Goal: Task Accomplishment & Management: Manage account settings

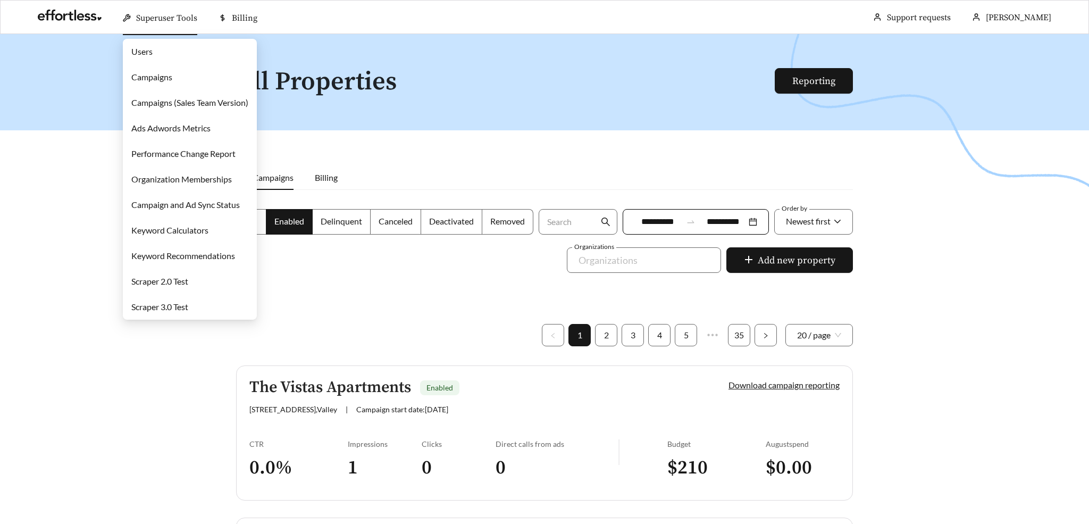
click at [137, 82] on link "Campaigns" at bounding box center [151, 77] width 41 height 10
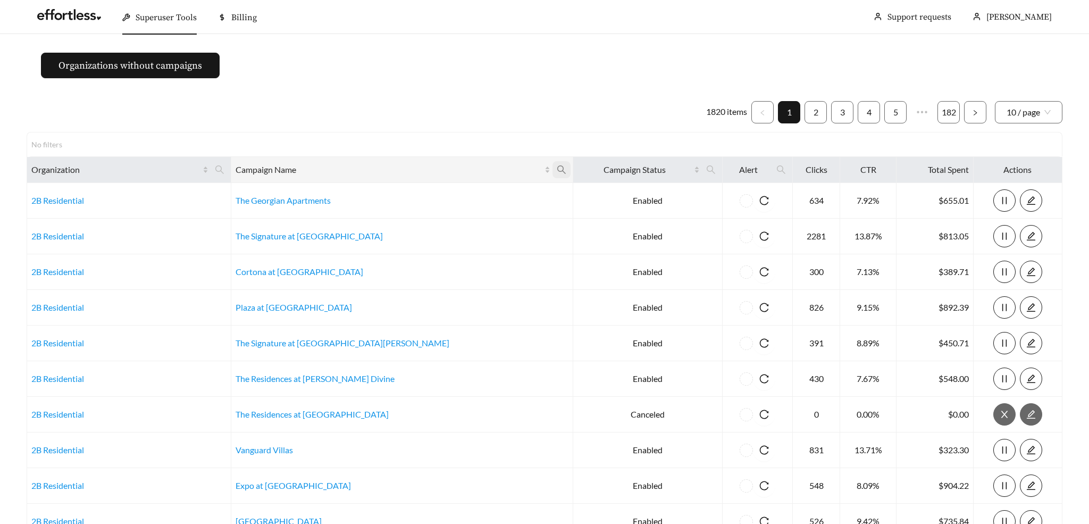
click at [557, 172] on icon "search" at bounding box center [562, 170] width 10 height 10
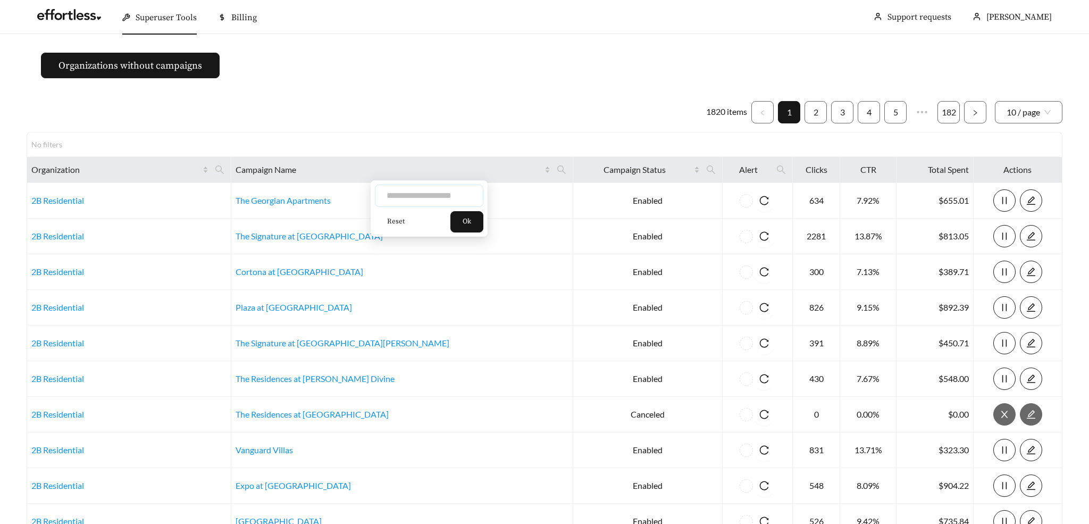
click at [440, 202] on input "text" at bounding box center [429, 195] width 108 height 22
type input "*********"
click at [470, 220] on span "Ok" at bounding box center [466, 221] width 9 height 11
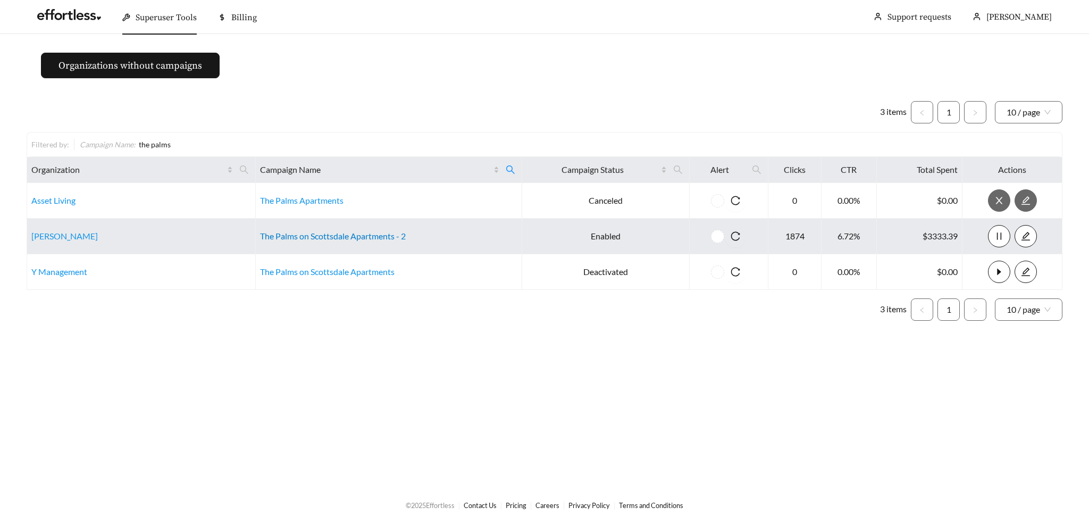
click at [312, 236] on link "The Palms on Scottsdale Apartments - 2" at bounding box center [333, 236] width 146 height 10
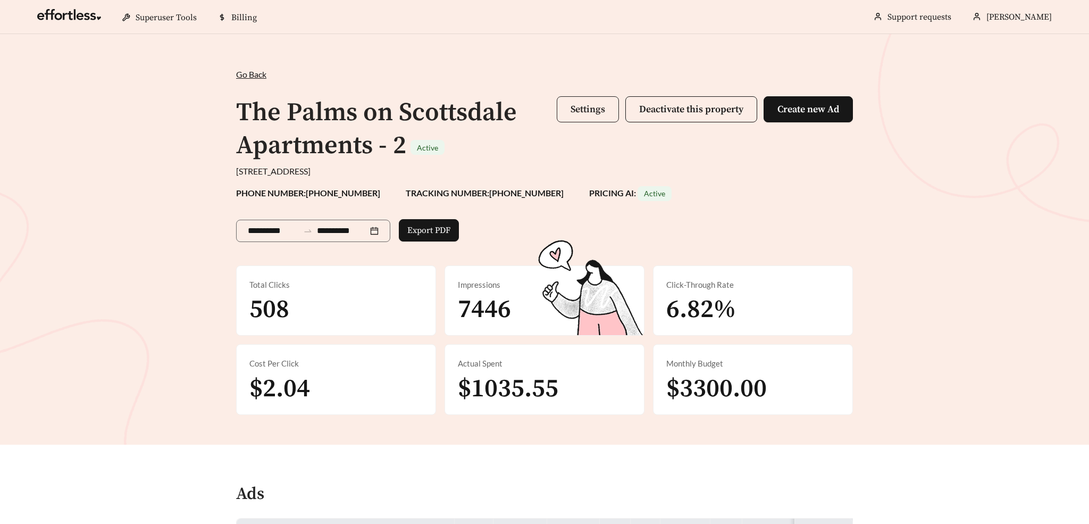
click at [574, 107] on span "Settings" at bounding box center [587, 109] width 35 height 12
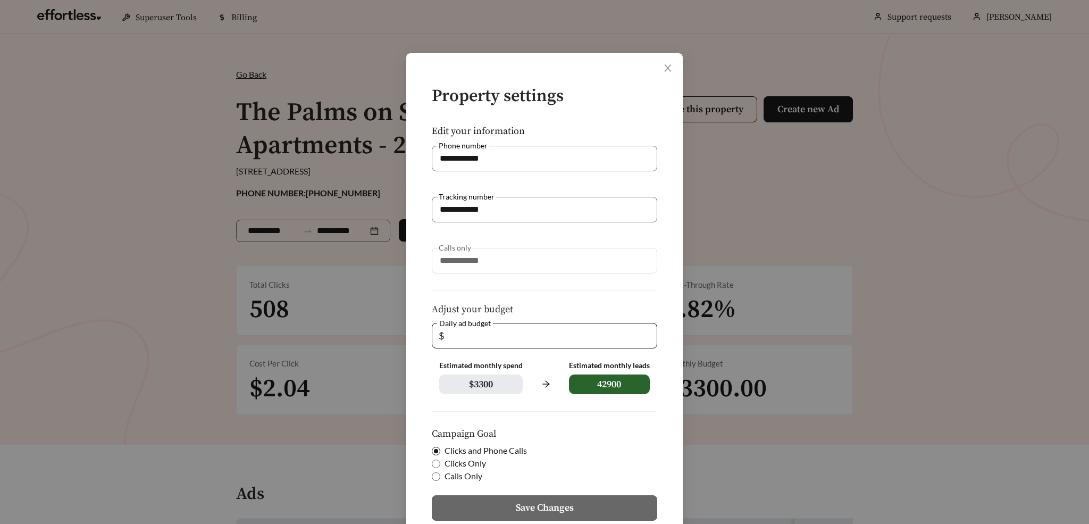
scroll to position [78, 0]
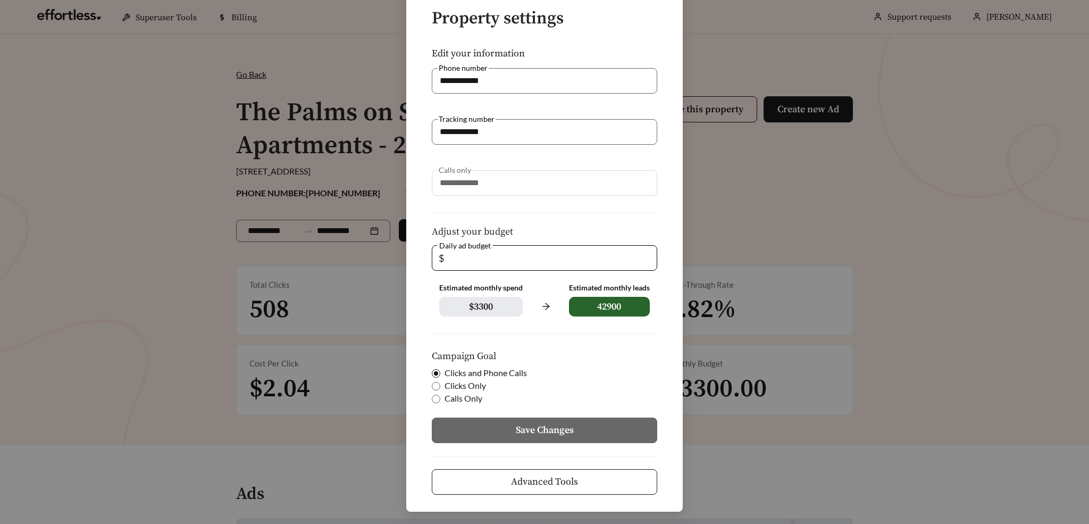
click at [517, 482] on span "Advanced Tools" at bounding box center [544, 481] width 67 height 14
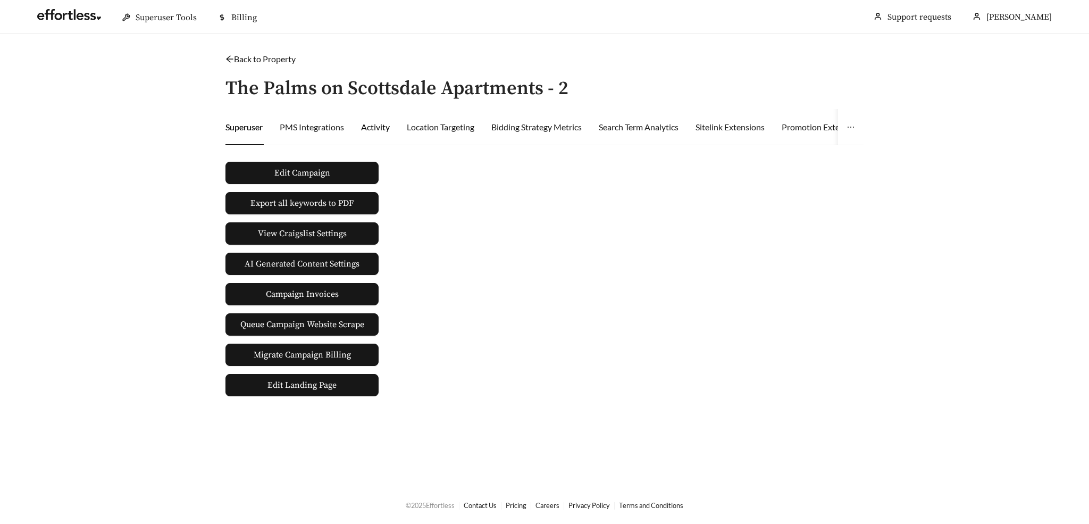
click at [366, 126] on div "Activity" at bounding box center [375, 127] width 29 height 13
